Goal: Task Accomplishment & Management: Manage account settings

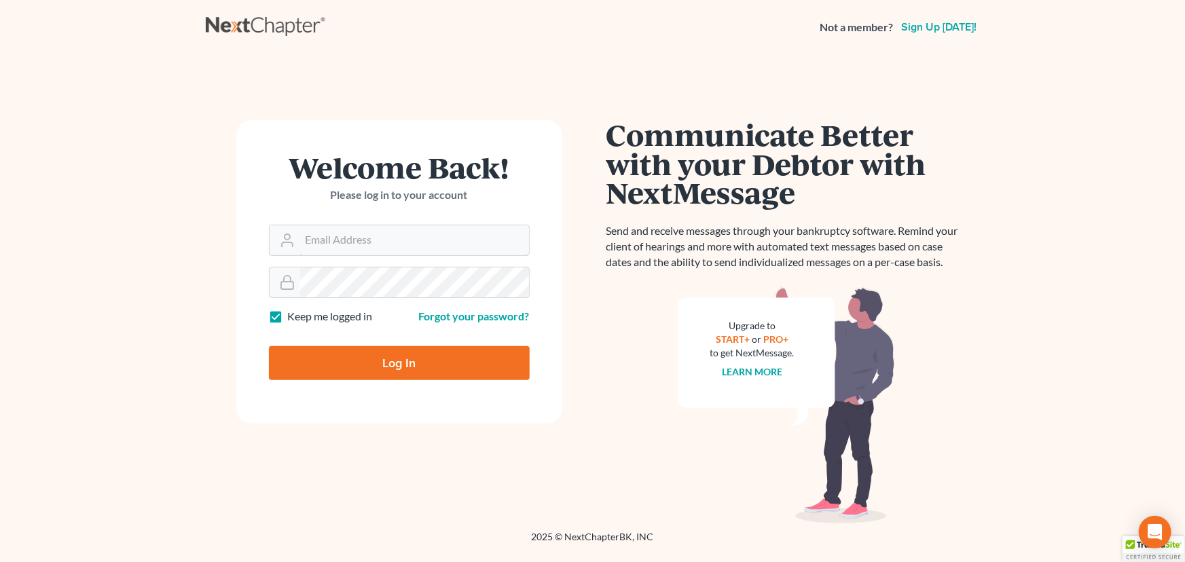
type input "[EMAIL_ADDRESS][DOMAIN_NAME]"
click at [390, 360] on input "Log In" at bounding box center [399, 363] width 261 height 34
type input "Thinking..."
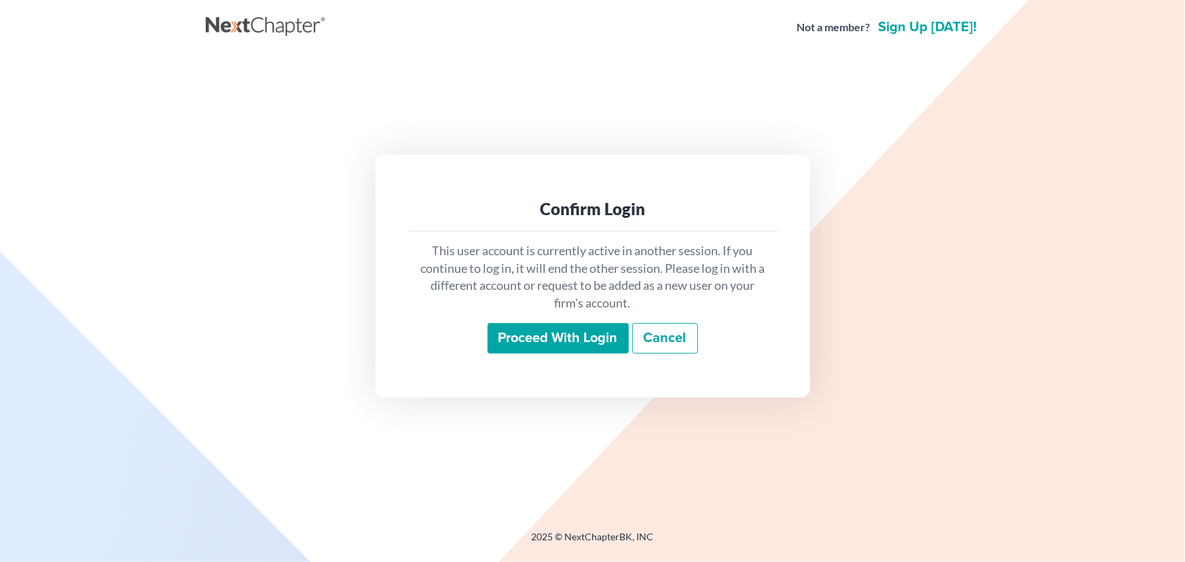
click at [595, 340] on input "Proceed with login" at bounding box center [558, 338] width 141 height 31
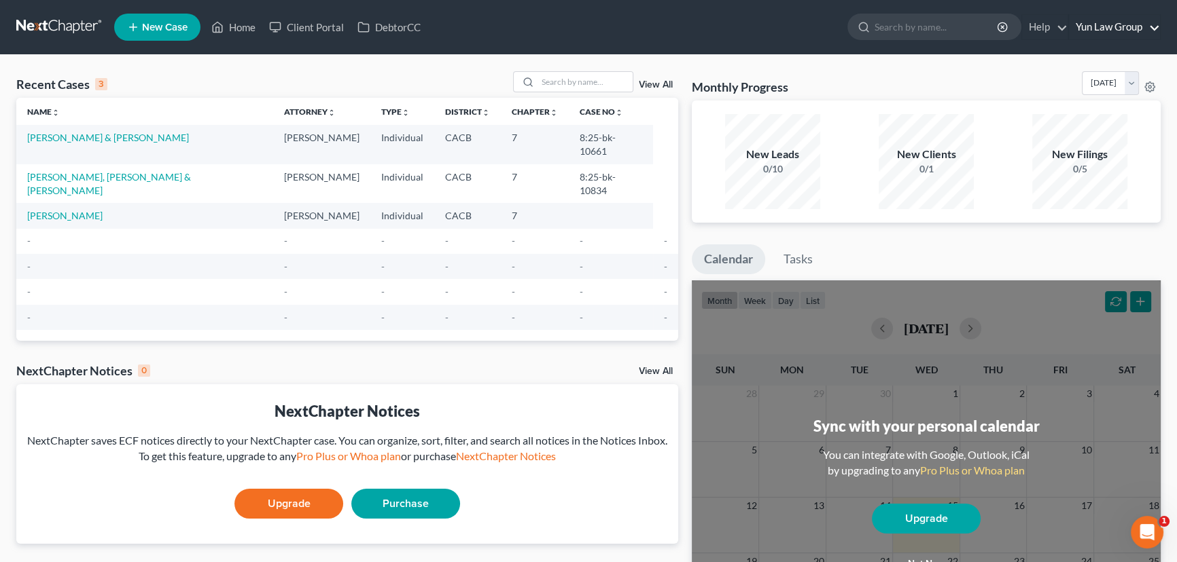
click at [1072, 32] on link "Yun Law Group" at bounding box center [1114, 27] width 91 height 24
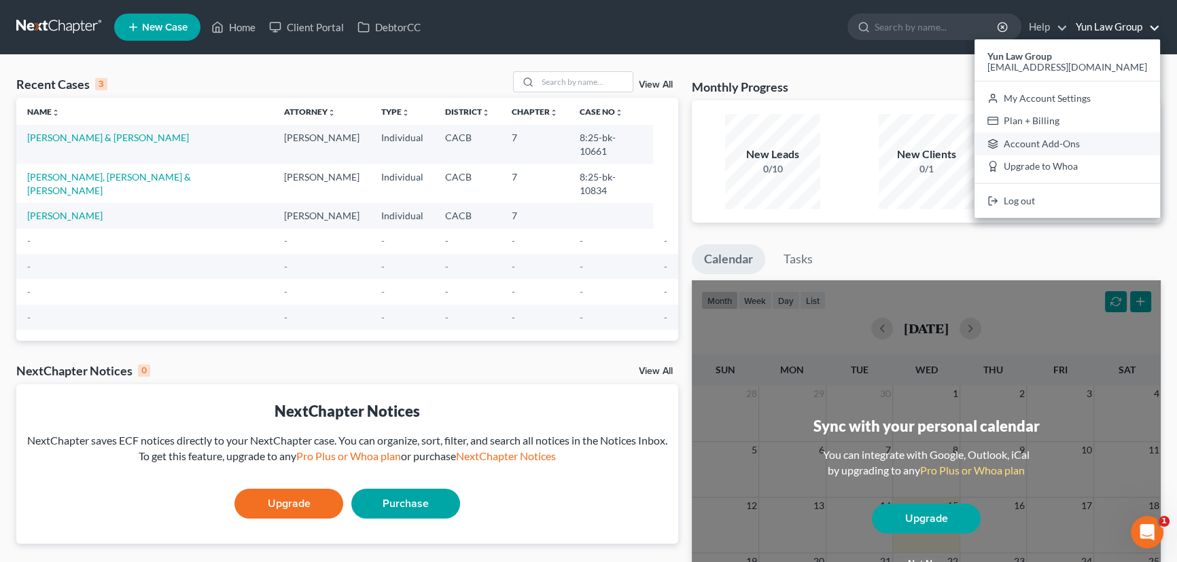
click at [1089, 132] on link "Account Add-Ons" at bounding box center [1066, 143] width 185 height 23
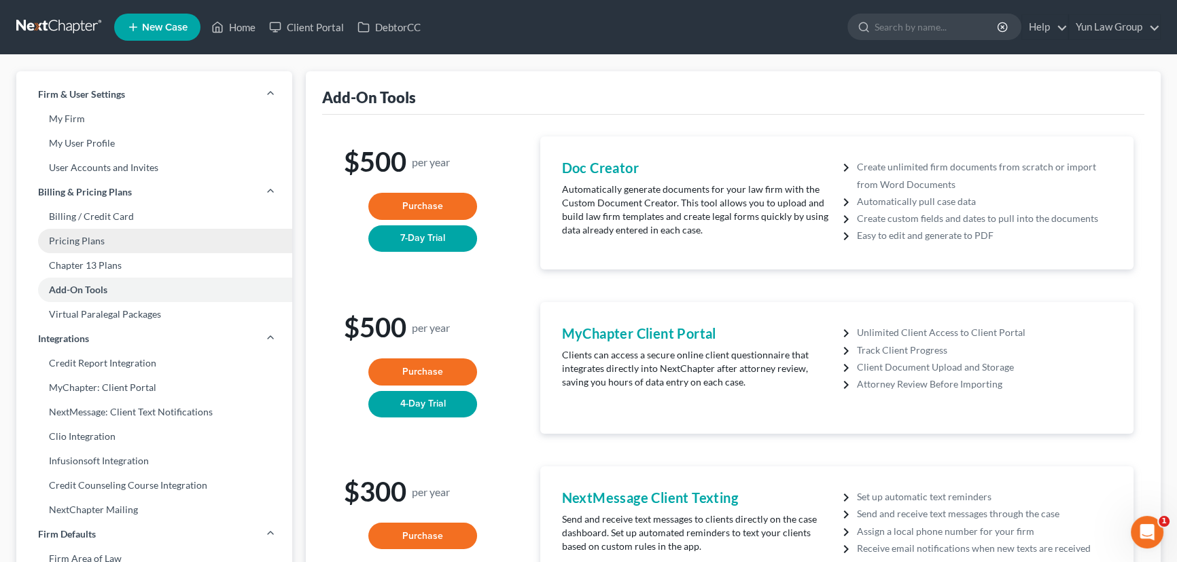
click at [122, 234] on link "Pricing Plans" at bounding box center [154, 241] width 276 height 24
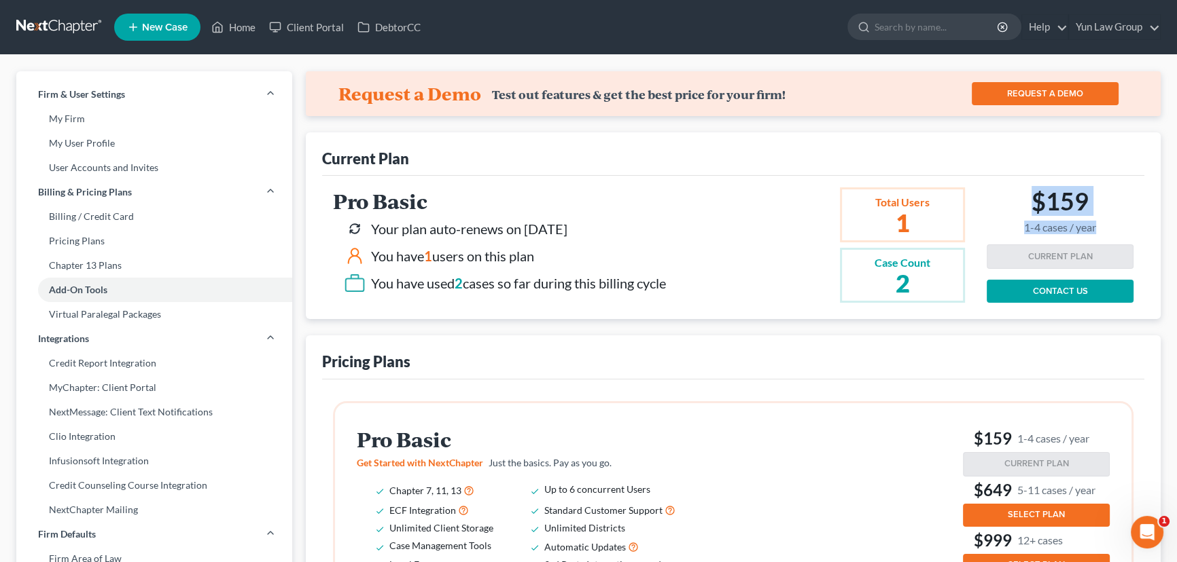
drag, startPoint x: 1032, startPoint y: 192, endPoint x: 1096, endPoint y: 220, distance: 70.3
click at [1096, 220] on div "$159 1-4 cases / year" at bounding box center [1059, 216] width 147 height 58
drag, startPoint x: 1054, startPoint y: 196, endPoint x: 1096, endPoint y: 217, distance: 47.1
click at [1096, 217] on h2 "$159 1-4 cases / year" at bounding box center [1060, 210] width 72 height 47
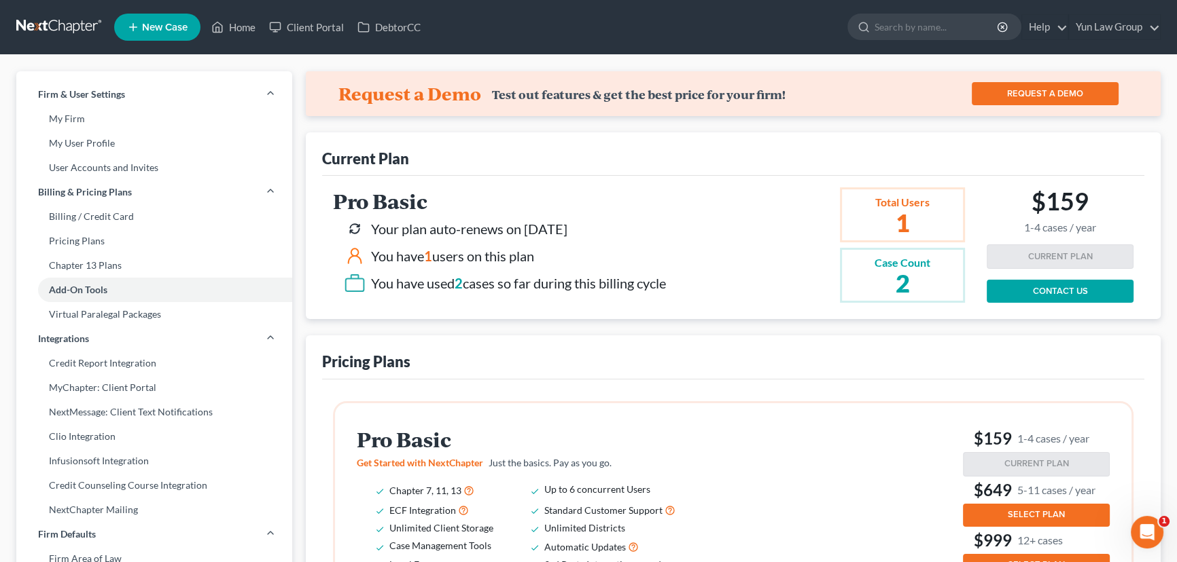
click at [1034, 195] on h2 "$159 1-4 cases / year" at bounding box center [1060, 210] width 72 height 47
drag, startPoint x: 1031, startPoint y: 190, endPoint x: 1096, endPoint y: 219, distance: 71.2
click at [1096, 219] on div "$159 1-4 cases / year" at bounding box center [1059, 216] width 147 height 58
copy h2 "$159 1-4 cases / year"
click at [855, 147] on div "Current Plan" at bounding box center [733, 153] width 822 height 43
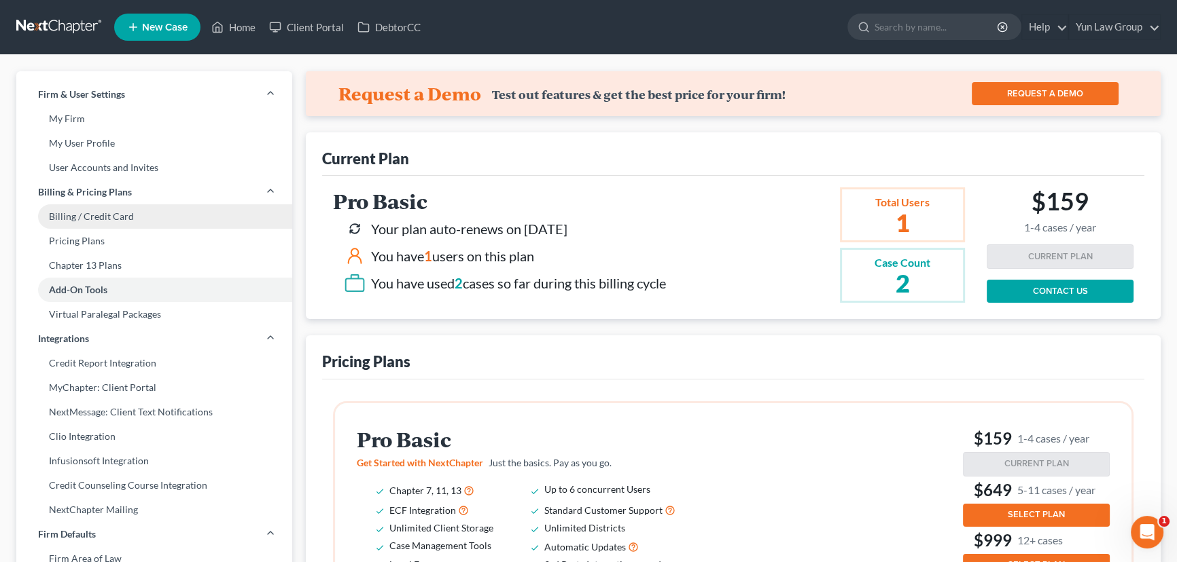
click at [149, 222] on link "Billing / Credit Card" at bounding box center [154, 216] width 276 height 24
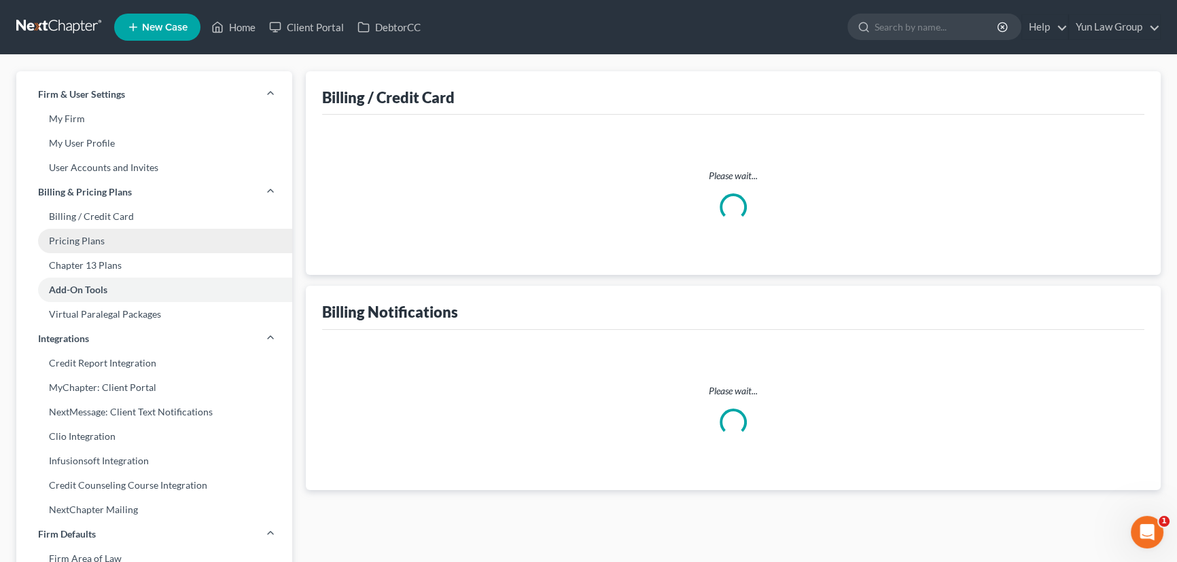
select select "4"
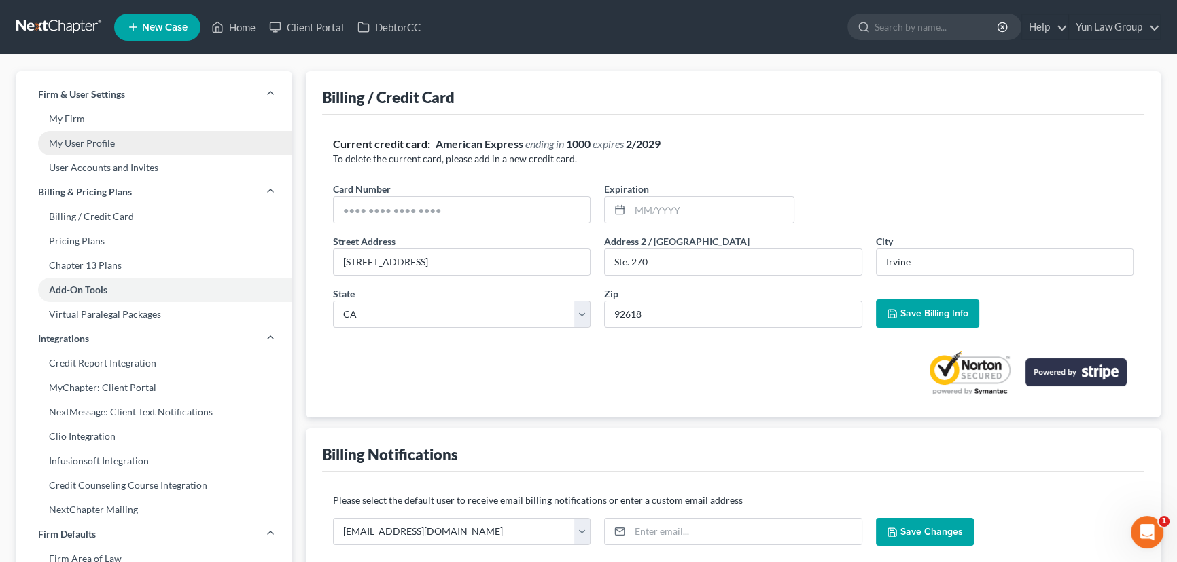
click at [111, 143] on link "My User Profile" at bounding box center [154, 143] width 276 height 24
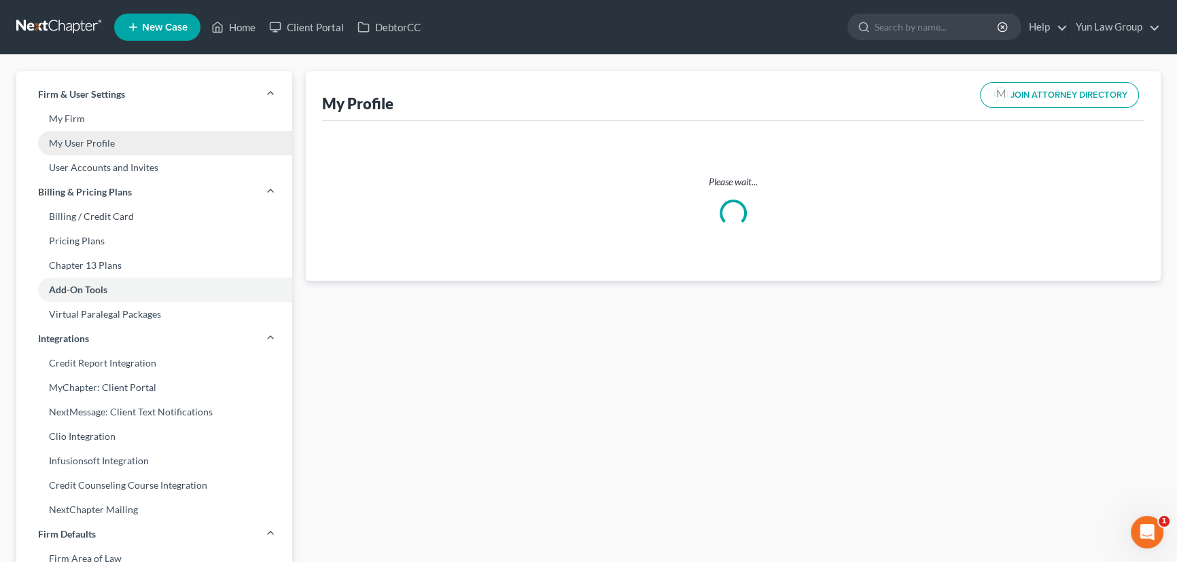
select select "4"
select select "attorney"
select select "0"
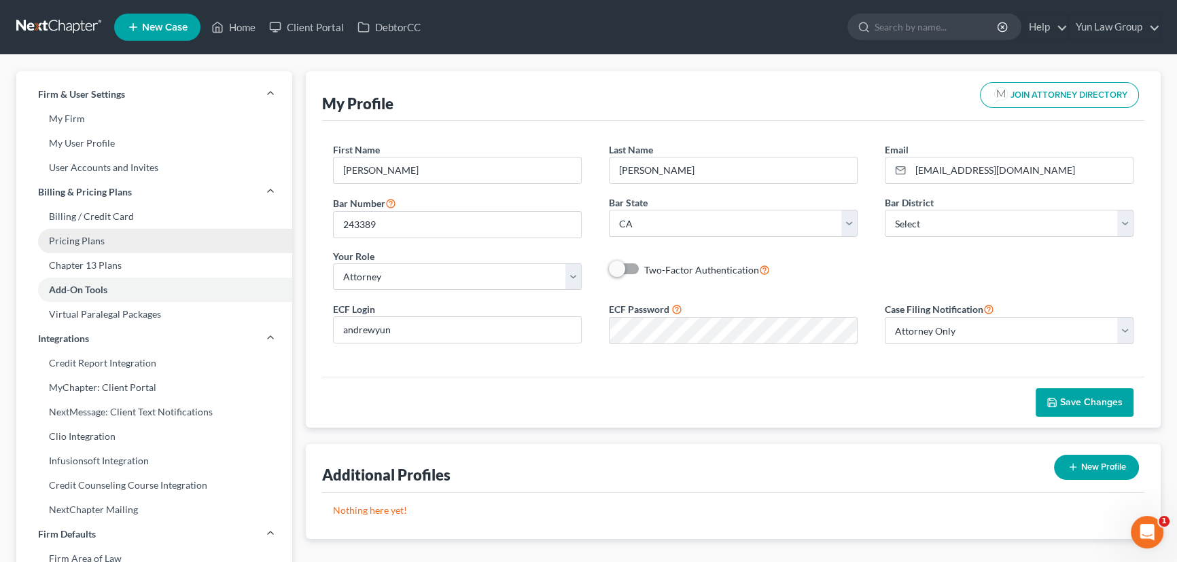
click at [119, 243] on link "Pricing Plans" at bounding box center [154, 241] width 276 height 24
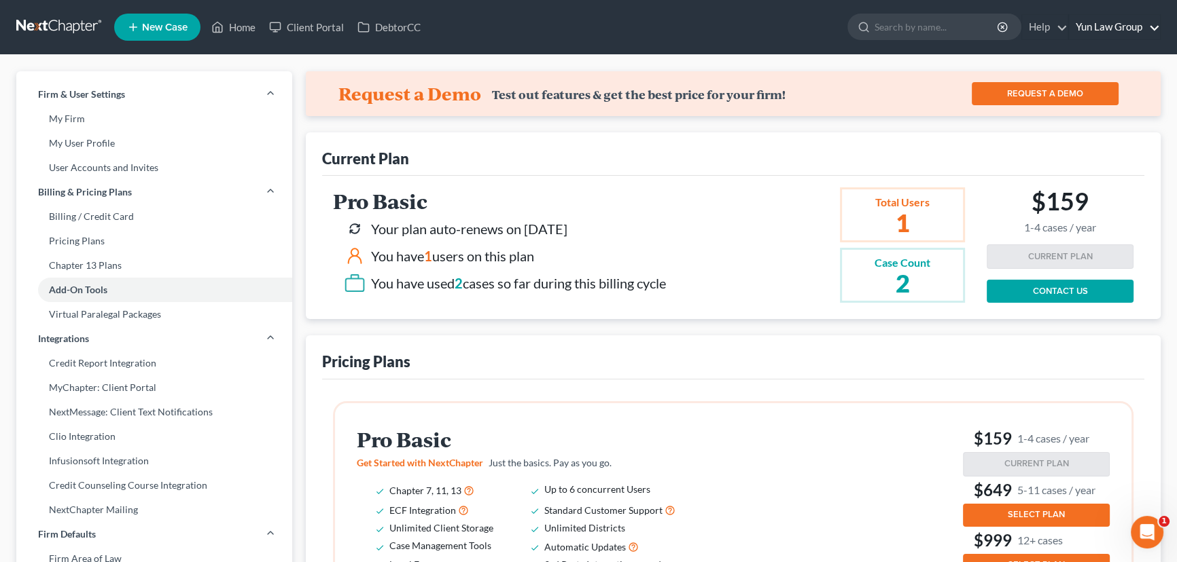
click at [1115, 26] on link "Yun Law Group" at bounding box center [1114, 27] width 91 height 24
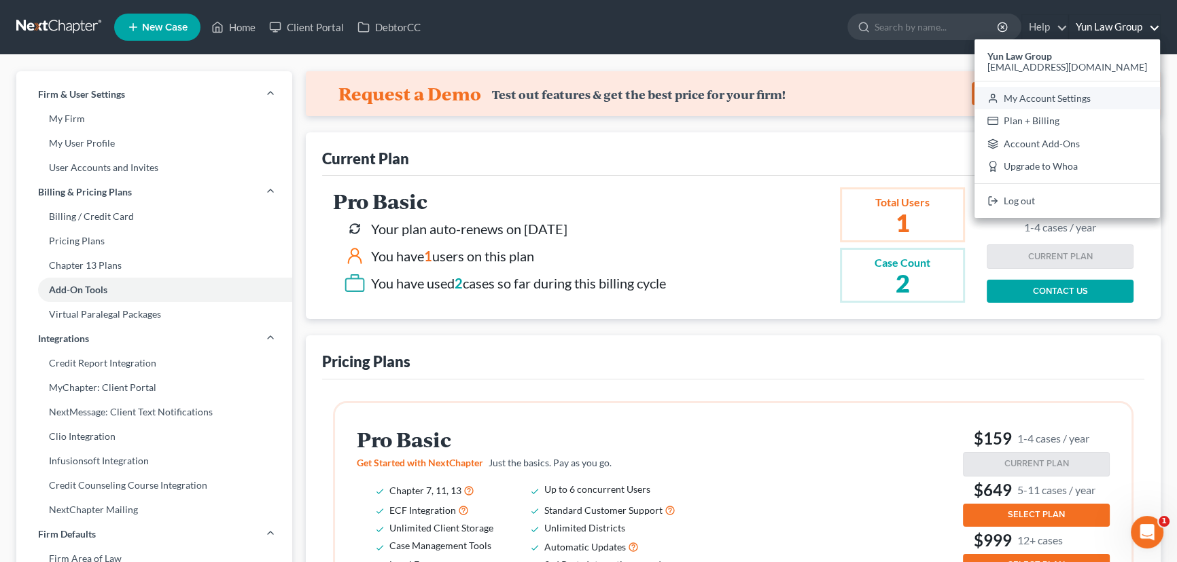
click at [1088, 100] on link "My Account Settings" at bounding box center [1066, 98] width 185 height 23
select select "7"
select select "24"
select select "4"
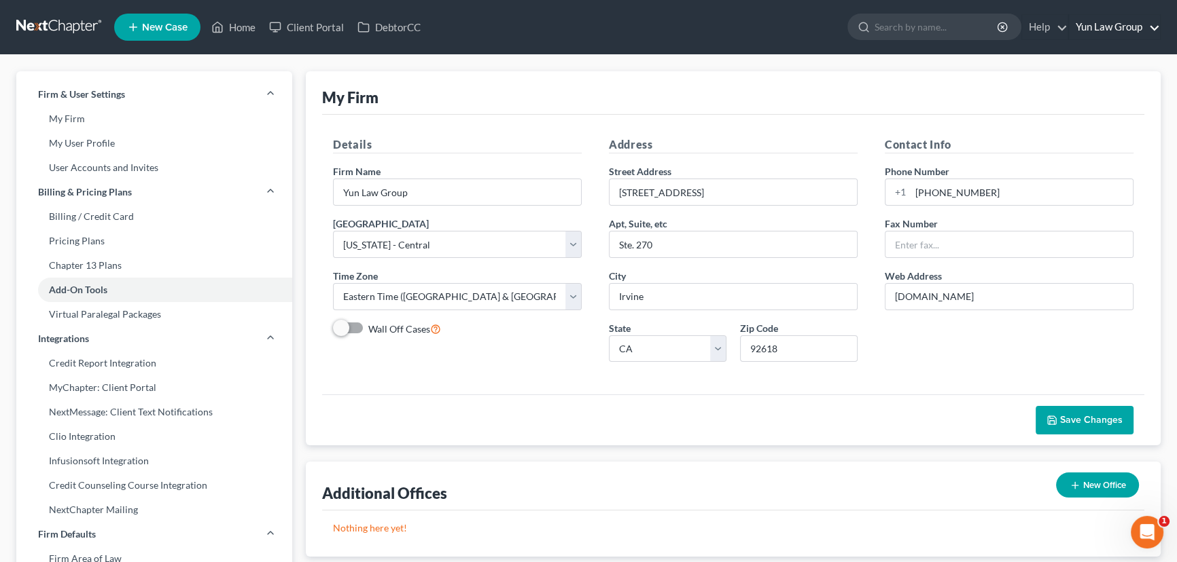
click at [1109, 30] on link "Yun Law Group" at bounding box center [1114, 27] width 91 height 24
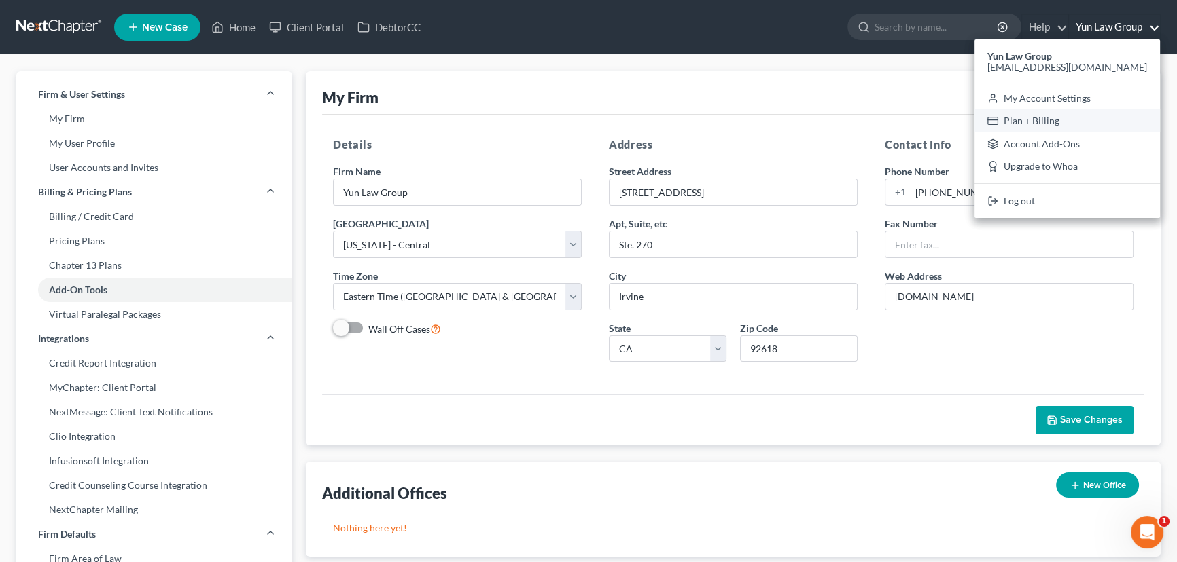
click at [1080, 125] on link "Plan + Billing" at bounding box center [1066, 120] width 185 height 23
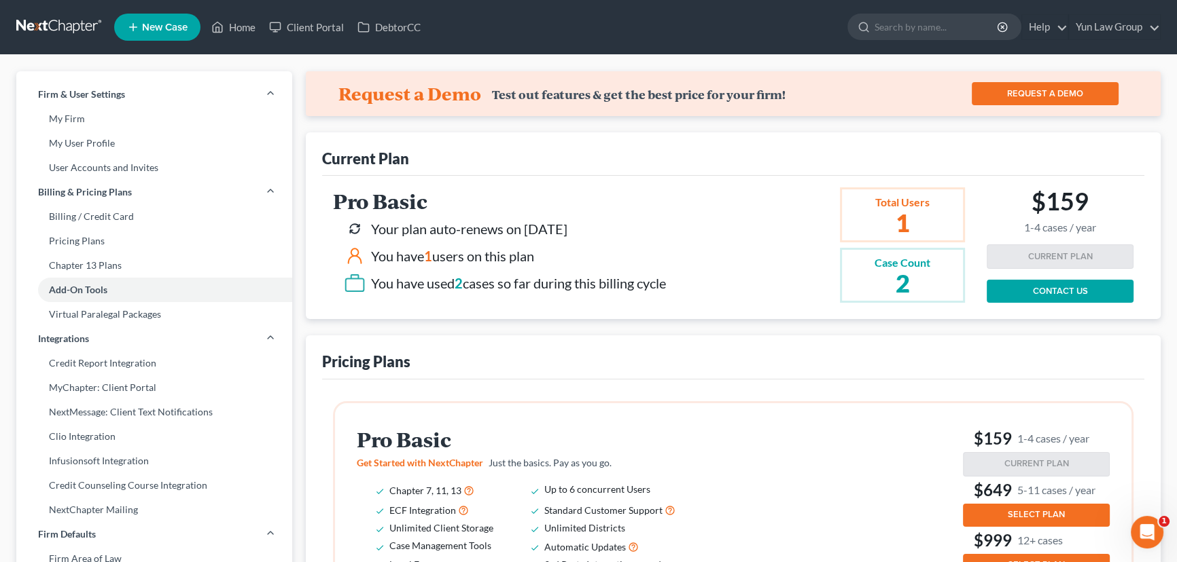
click at [448, 249] on div "You have 1 users on this plan" at bounding box center [452, 257] width 163 height 20
click at [469, 217] on div "Pro Basic Your plan auto-renews on [DATE] You have 1 users on this plan You hav…" at bounding box center [502, 244] width 338 height 109
click at [353, 228] on icon at bounding box center [355, 229] width 22 height 22
click at [1029, 298] on link "CONTACT US" at bounding box center [1059, 291] width 147 height 23
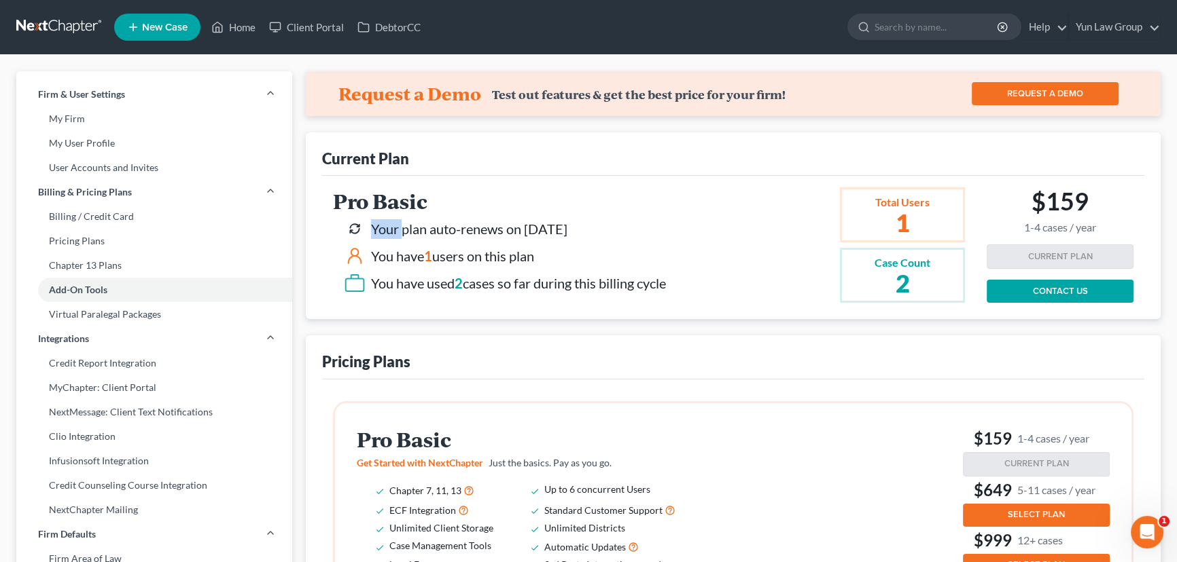
click at [1041, 289] on link "CONTACT US" at bounding box center [1059, 291] width 147 height 23
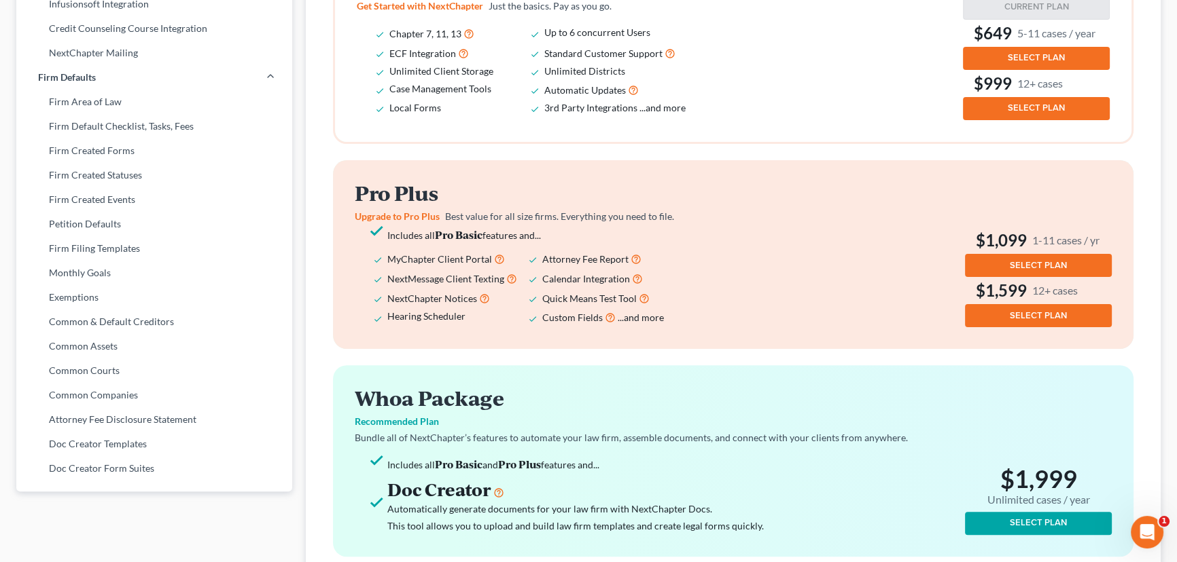
scroll to position [738, 0]
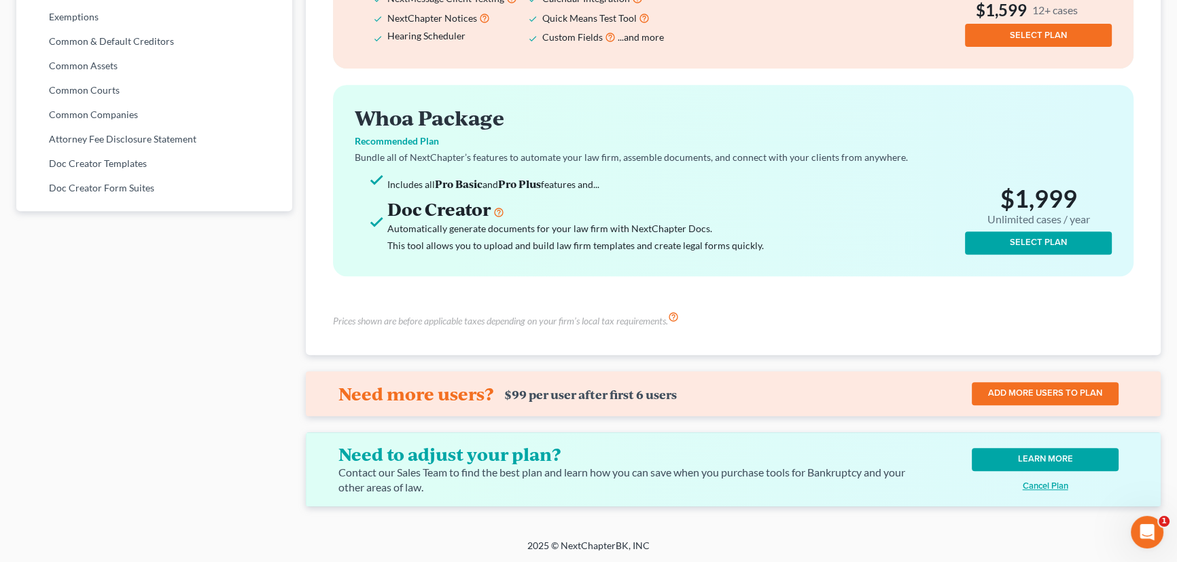
click at [1044, 454] on link "LEARN MORE" at bounding box center [1044, 459] width 147 height 23
click at [1033, 488] on u "Cancel Plan" at bounding box center [1045, 486] width 46 height 11
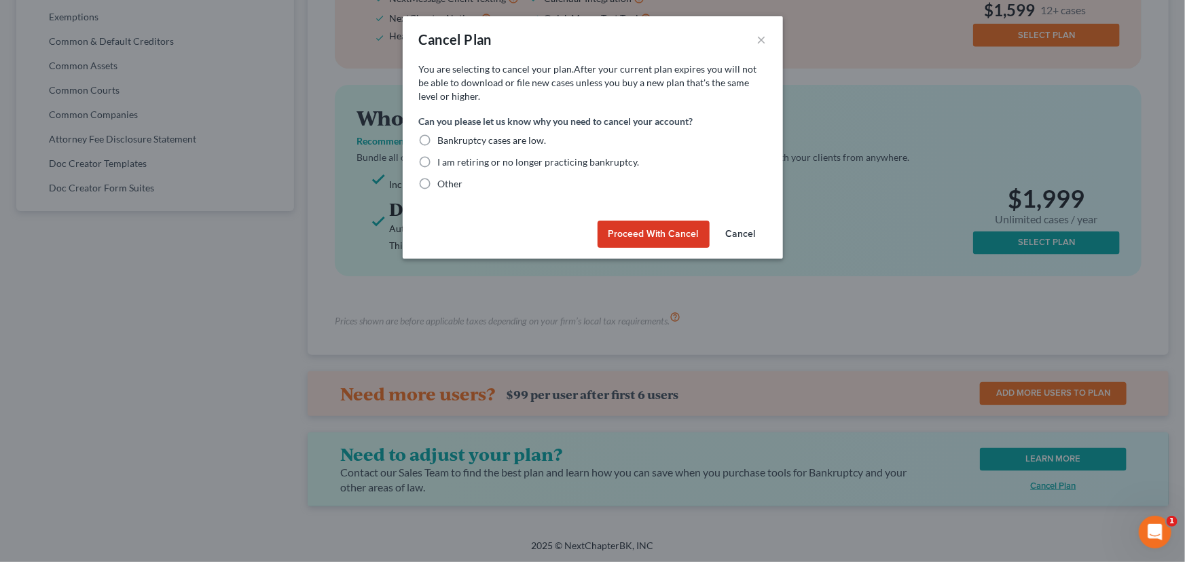
click at [444, 180] on span "Other" at bounding box center [450, 184] width 25 height 12
click at [444, 180] on input "Other" at bounding box center [448, 181] width 9 height 9
radio input "true"
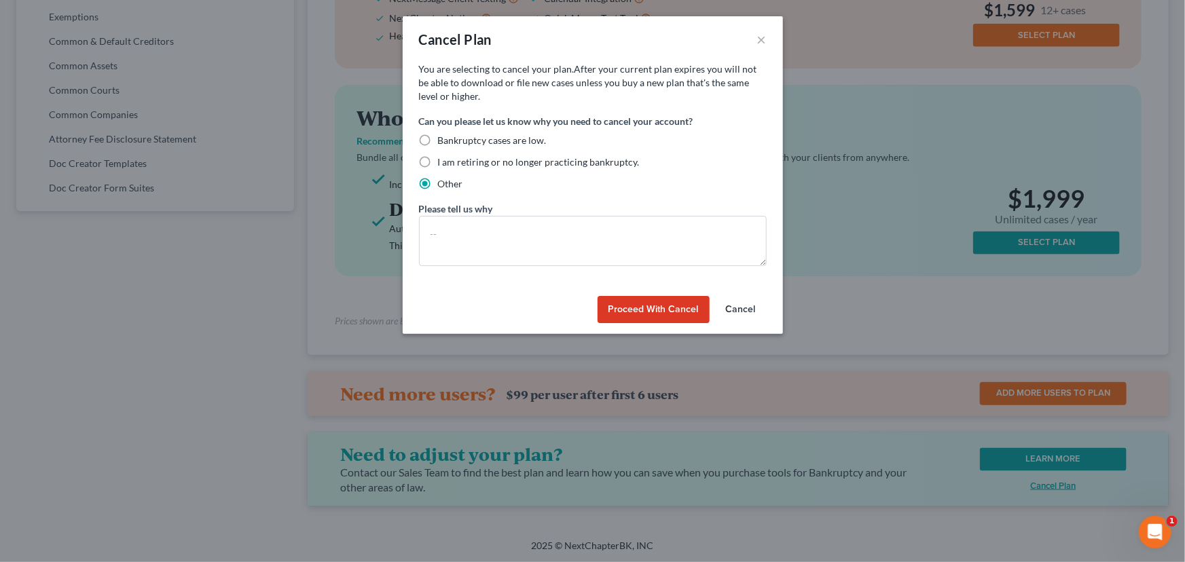
click at [668, 311] on button "Proceed with Cancel" at bounding box center [654, 309] width 112 height 27
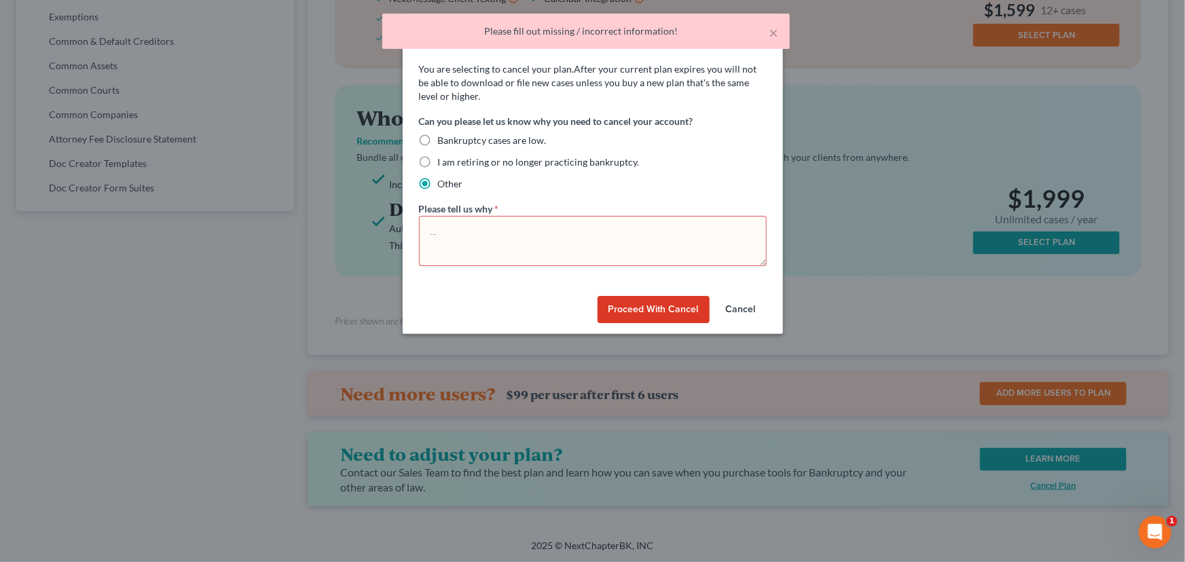
click at [614, 252] on textarea at bounding box center [593, 241] width 348 height 50
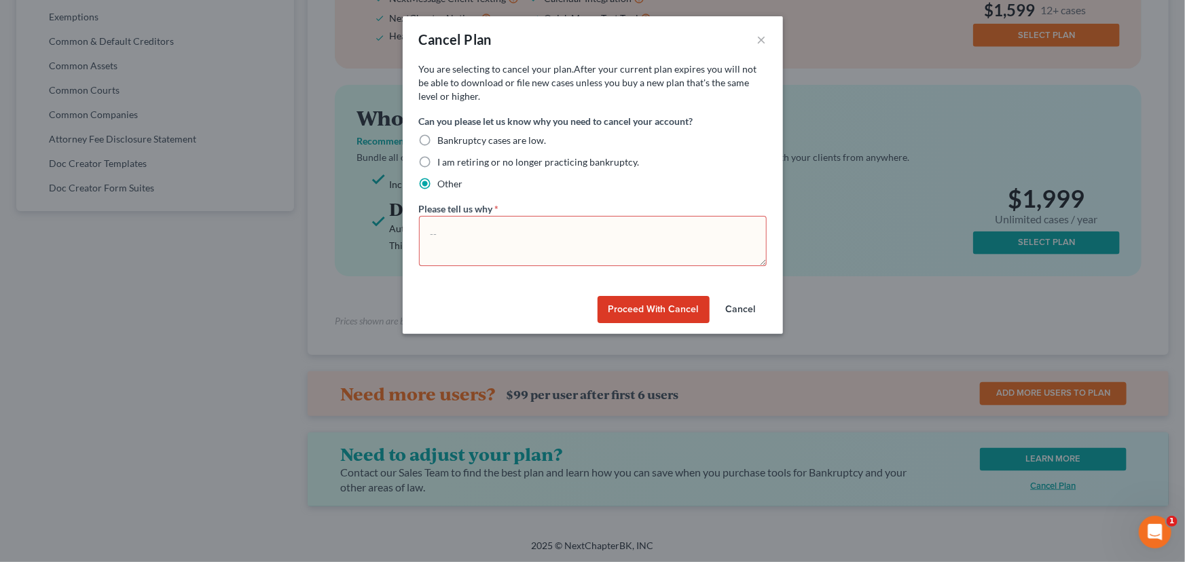
click at [707, 244] on textarea at bounding box center [593, 241] width 348 height 50
click at [482, 232] on textarea "We do not anticipate needing the program in the near future." at bounding box center [593, 241] width 348 height 50
drag, startPoint x: 432, startPoint y: 234, endPoint x: 829, endPoint y: 230, distance: 396.8
click at [829, 230] on div "Cancel Plan × You are selecting to downgrade to a lower plan. You will be charg…" at bounding box center [592, 281] width 1185 height 562
paste textarea "we don’t expect to use the program in the near future"
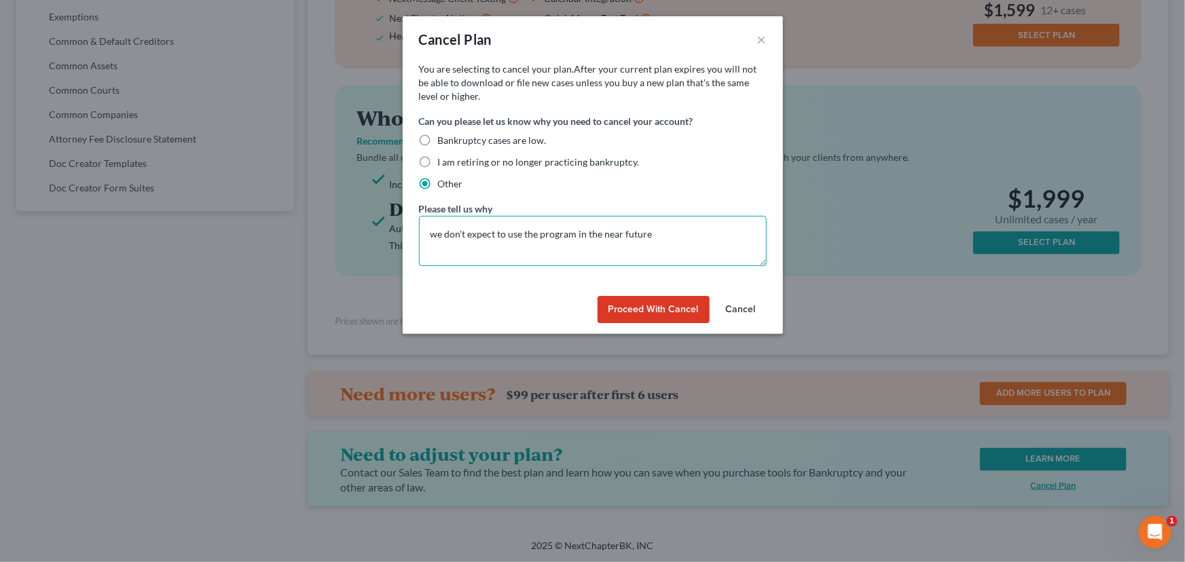
click at [441, 231] on textarea "we don’t expect to use the program in the near future" at bounding box center [593, 241] width 348 height 50
click at [700, 245] on textarea "We don’t expect to use the program in the near future" at bounding box center [593, 241] width 348 height 50
type textarea "We don’t expect to use the program in the near future"
click at [665, 315] on button "Proceed with Cancel" at bounding box center [654, 309] width 112 height 27
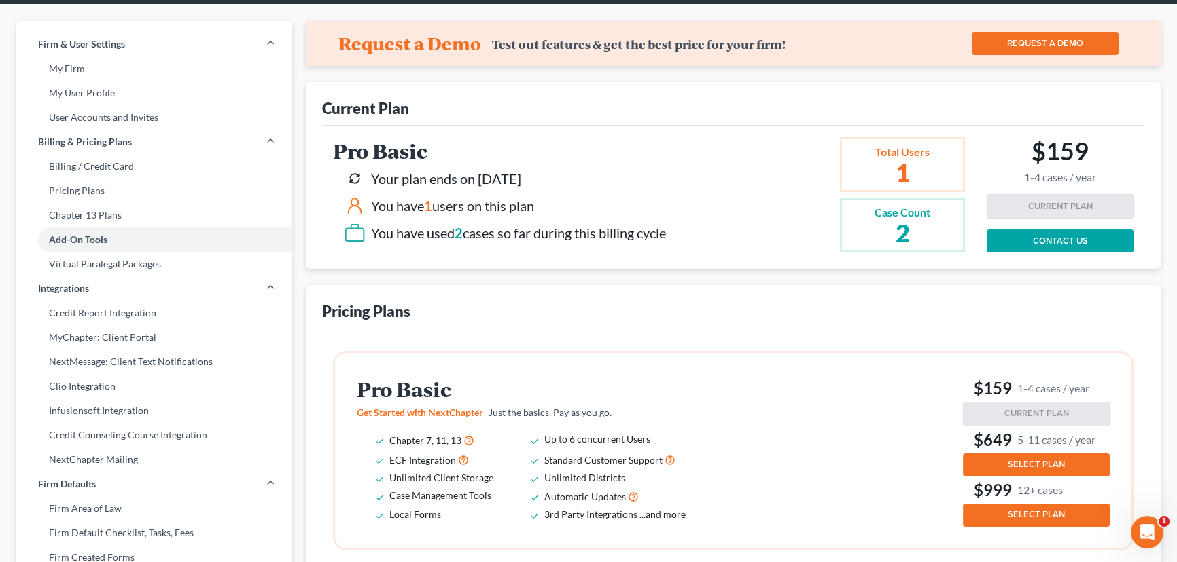
scroll to position [0, 0]
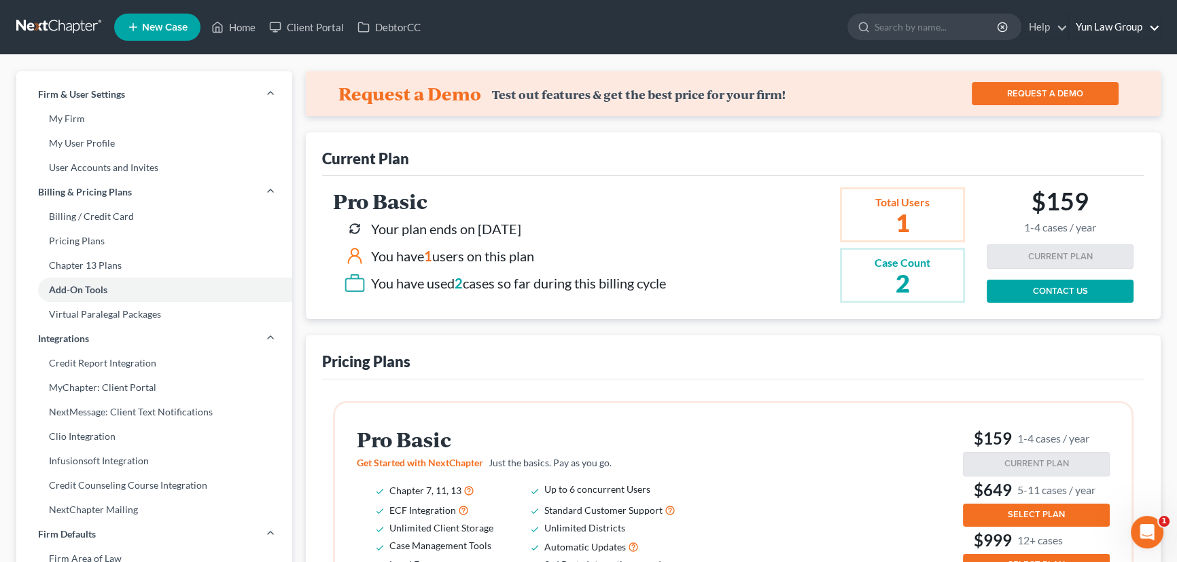
click at [1144, 22] on link "Yun Law Group" at bounding box center [1114, 27] width 91 height 24
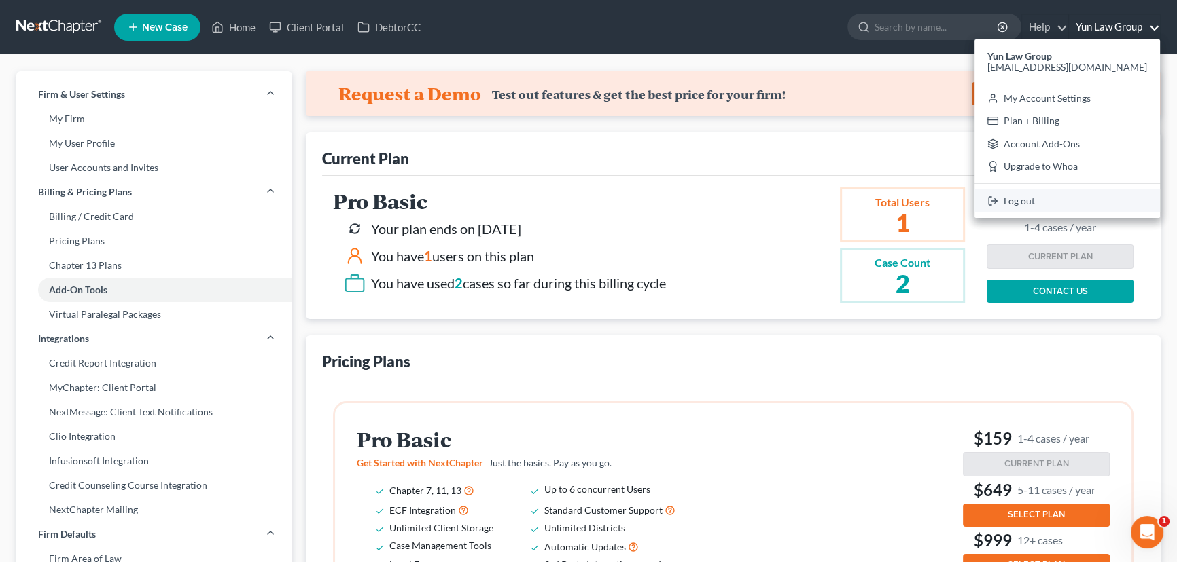
click at [1087, 200] on link "Log out" at bounding box center [1066, 201] width 185 height 23
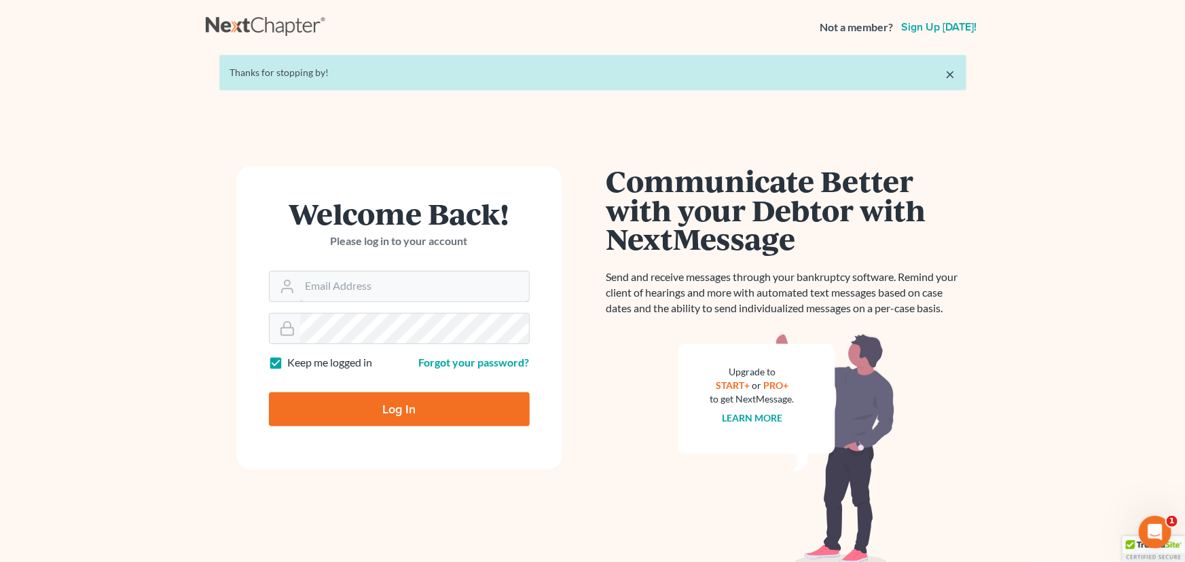
type input "[EMAIL_ADDRESS][DOMAIN_NAME]"
